Goal: Check status: Check status

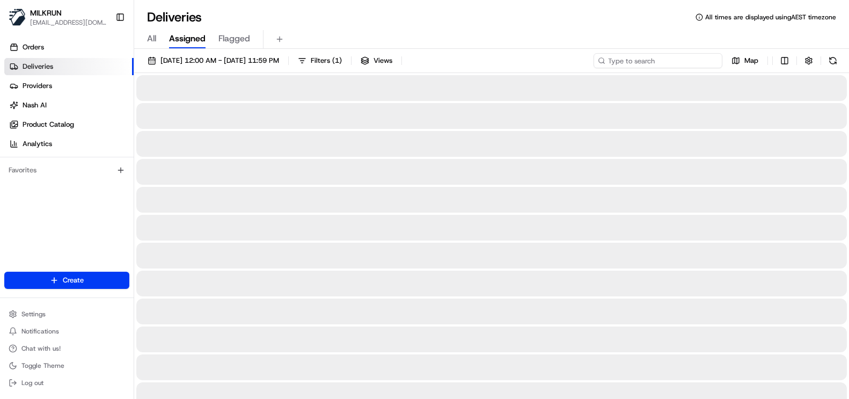
click at [641, 61] on input at bounding box center [658, 60] width 129 height 15
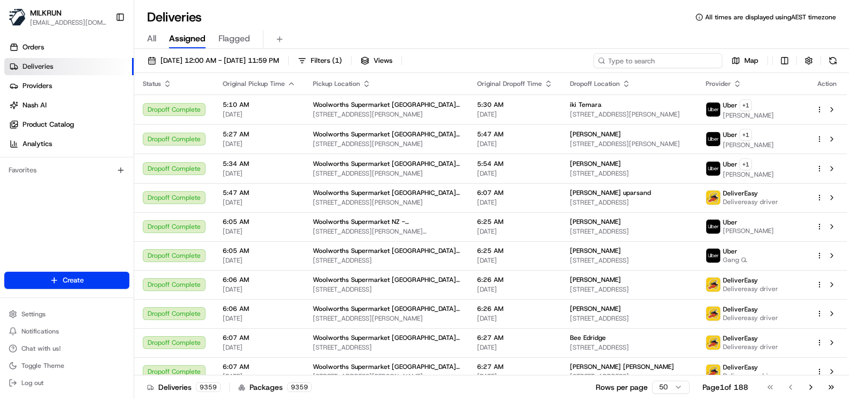
paste input "405f2a6c-0955-4c73-b450-7cae7cedb7f6"
type input "405f2a6c-0955-4c73-b450-7cae7cedb7f6"
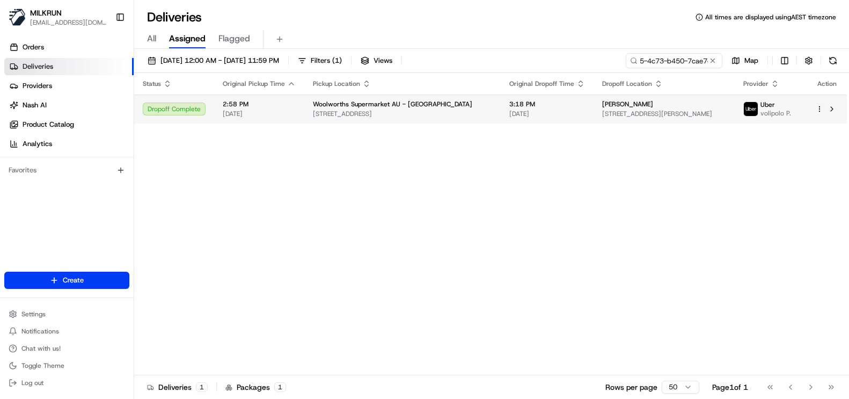
click at [360, 115] on span "[STREET_ADDRESS]" at bounding box center [402, 114] width 179 height 9
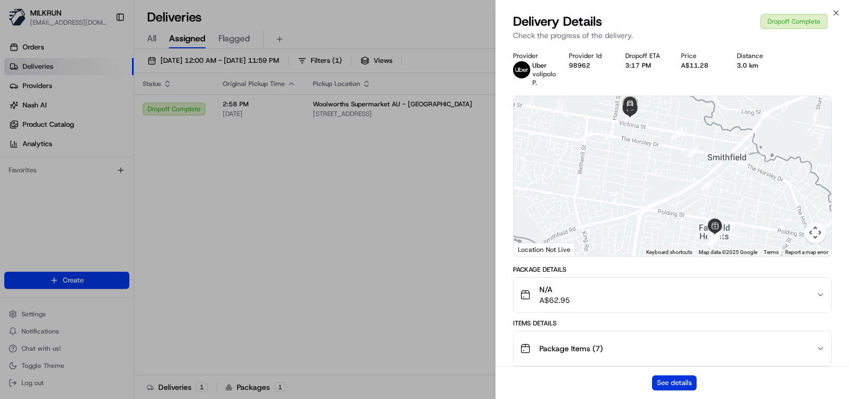
click at [682, 384] on button "See details" at bounding box center [674, 382] width 45 height 15
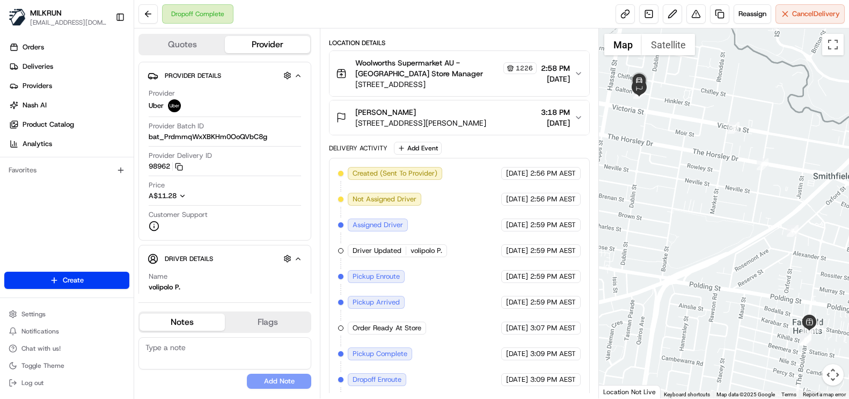
scroll to position [182, 0]
